Goal: Register for event/course

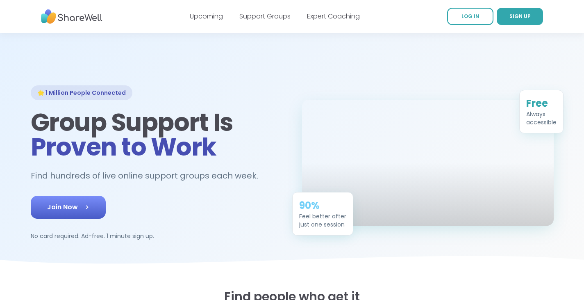
click at [59, 208] on span "Join Now" at bounding box center [68, 207] width 42 height 10
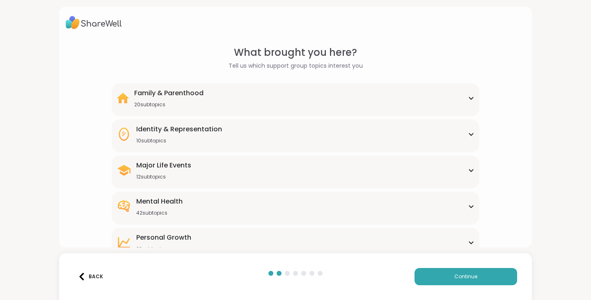
click at [395, 98] on div "Family & Parenthood 20 subtopics" at bounding box center [295, 98] width 358 height 20
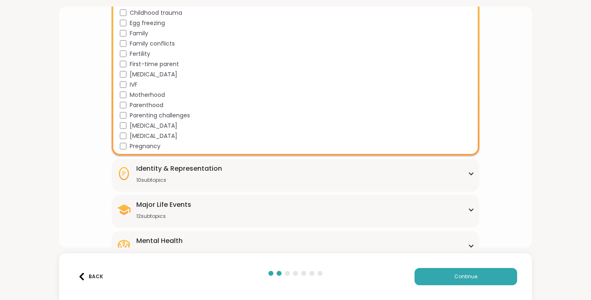
scroll to position [169, 0]
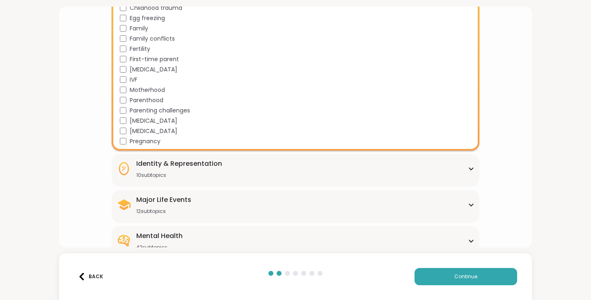
click at [206, 170] on div "Identity & Representation 10 subtopics" at bounding box center [179, 169] width 86 height 20
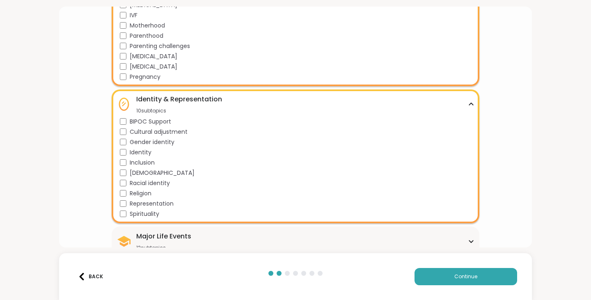
scroll to position [235, 0]
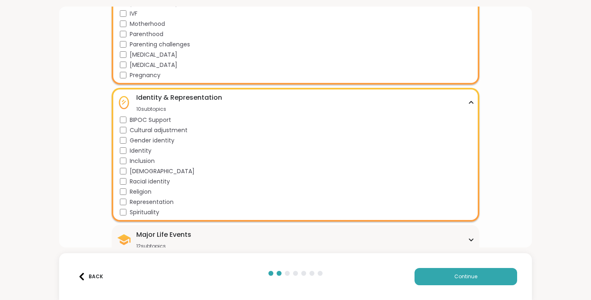
click at [143, 180] on span "Racial identity" at bounding box center [150, 181] width 40 height 9
click at [154, 180] on span "Racial identity" at bounding box center [150, 181] width 40 height 9
click at [146, 171] on span "[DEMOGRAPHIC_DATA]" at bounding box center [162, 171] width 65 height 9
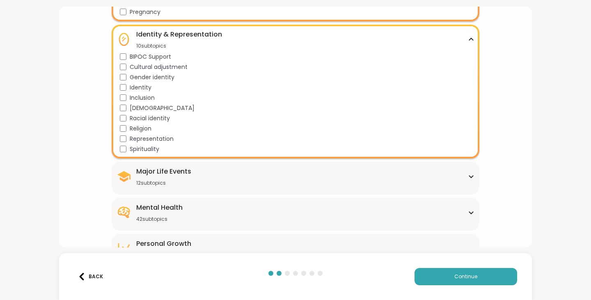
scroll to position [300, 0]
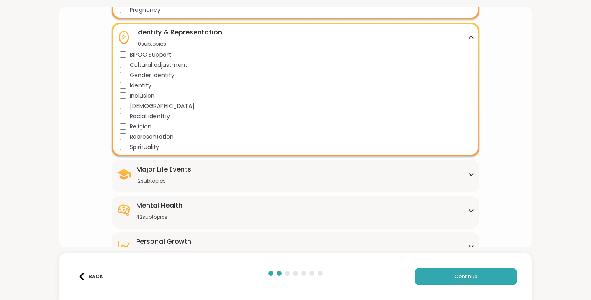
click at [200, 177] on div "Major Life Events 12 subtopics" at bounding box center [295, 174] width 358 height 20
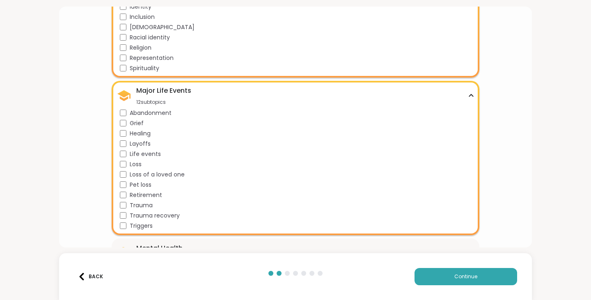
scroll to position [379, 0]
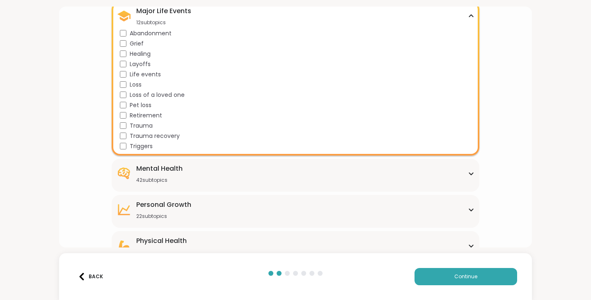
click at [213, 176] on div "Mental Health 42 subtopics" at bounding box center [295, 174] width 358 height 20
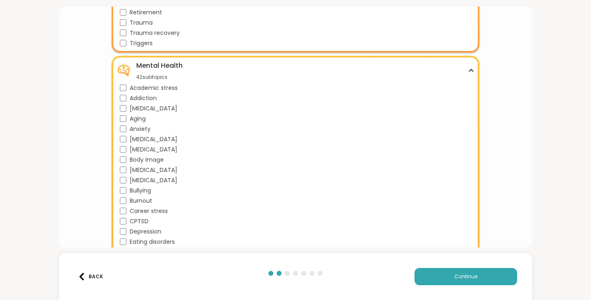
scroll to position [588, 0]
